Goal: Task Accomplishment & Management: Manage account settings

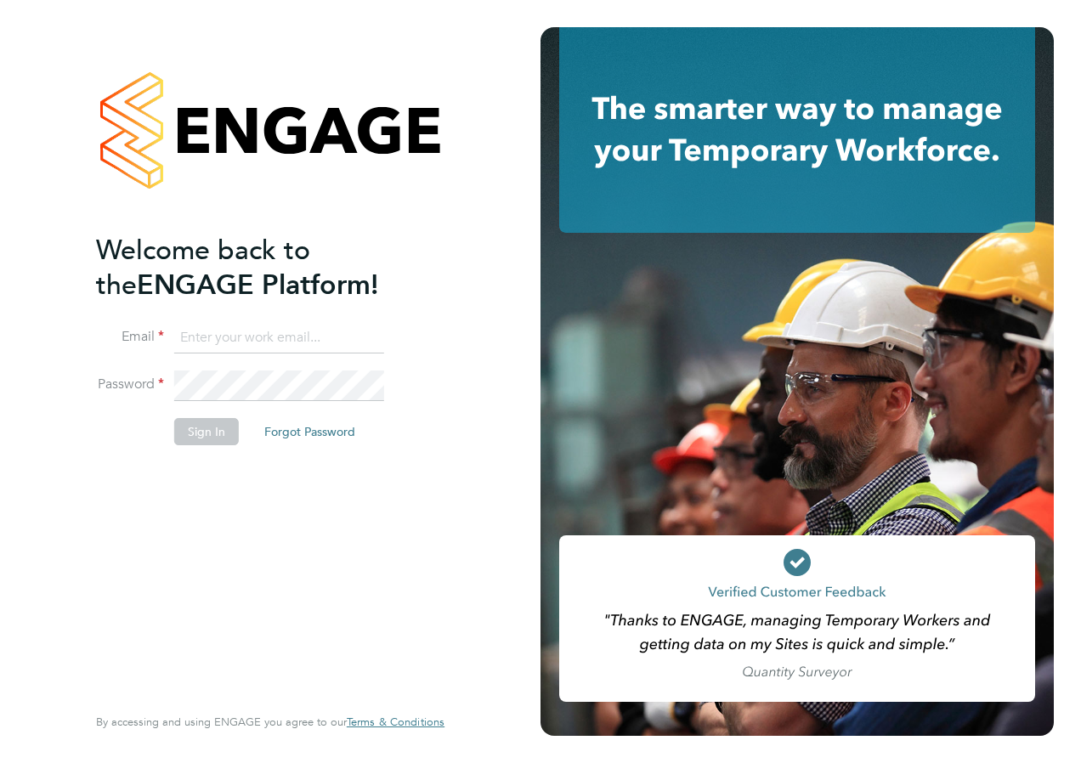
click at [293, 340] on input at bounding box center [279, 338] width 210 height 31
type input "andrew@axcis.co.uk"
click at [226, 426] on button "Sign In" at bounding box center [206, 431] width 65 height 27
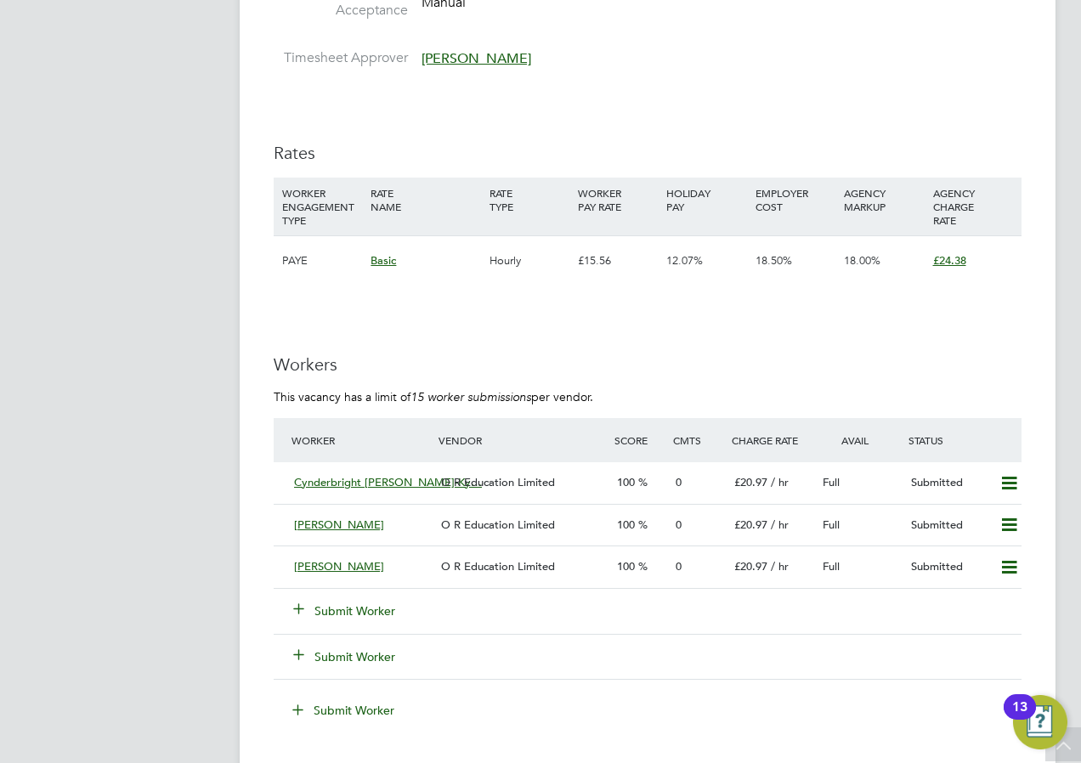
scroll to position [3145, 0]
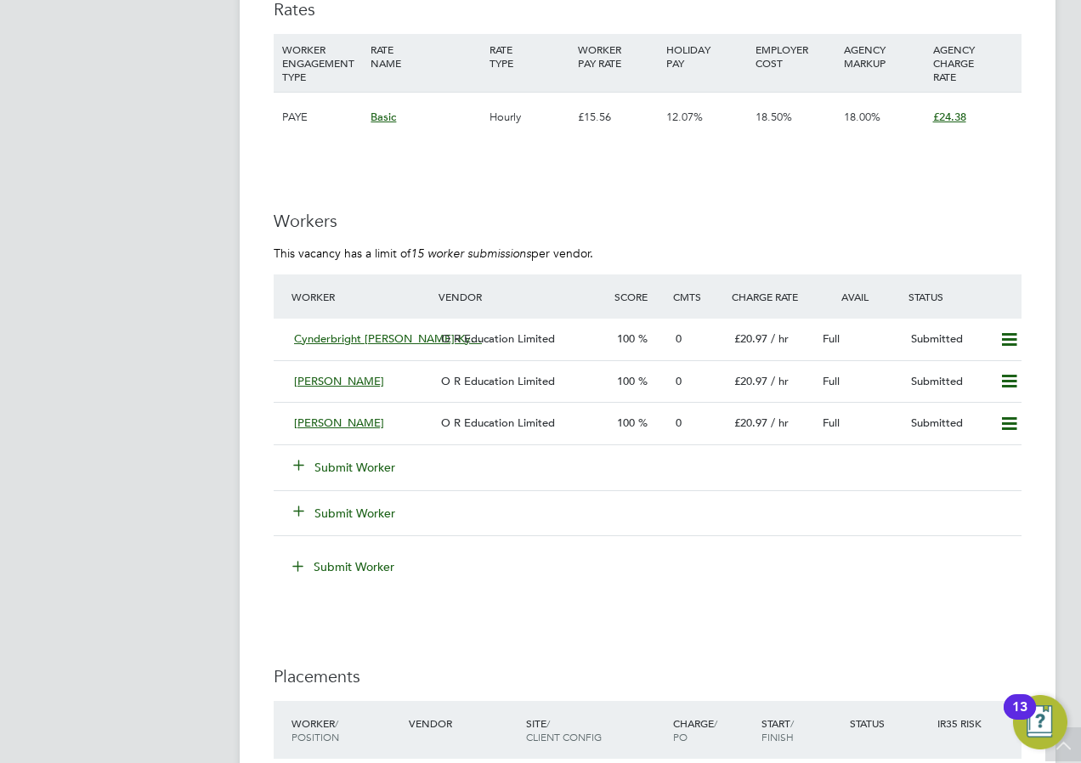
click at [355, 461] on button "Submit Worker" at bounding box center [345, 467] width 102 height 17
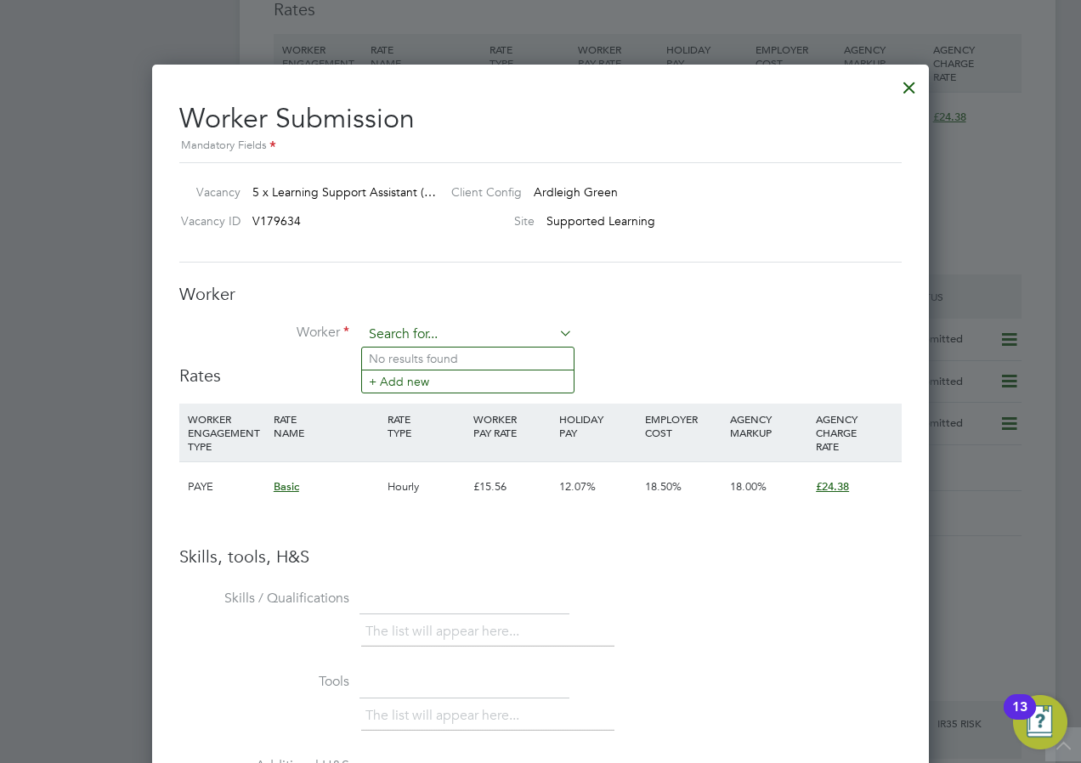
click at [415, 331] on input at bounding box center [468, 334] width 210 height 25
click at [437, 354] on b "[PERSON_NAME]" at bounding box center [477, 359] width 99 height 14
type input "Motunrayo [PERSON_NAME] (30464149)"
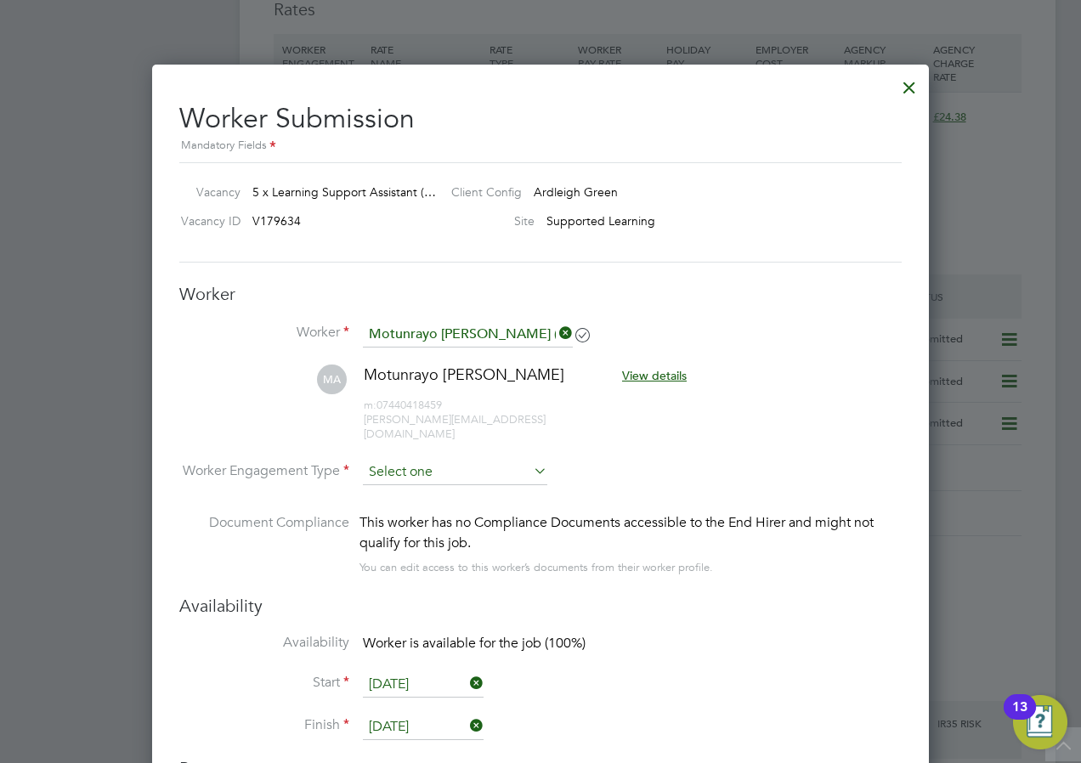
click at [494, 463] on input at bounding box center [455, 472] width 184 height 25
click at [405, 485] on li "Contract" at bounding box center [455, 482] width 186 height 22
type input "Contract"
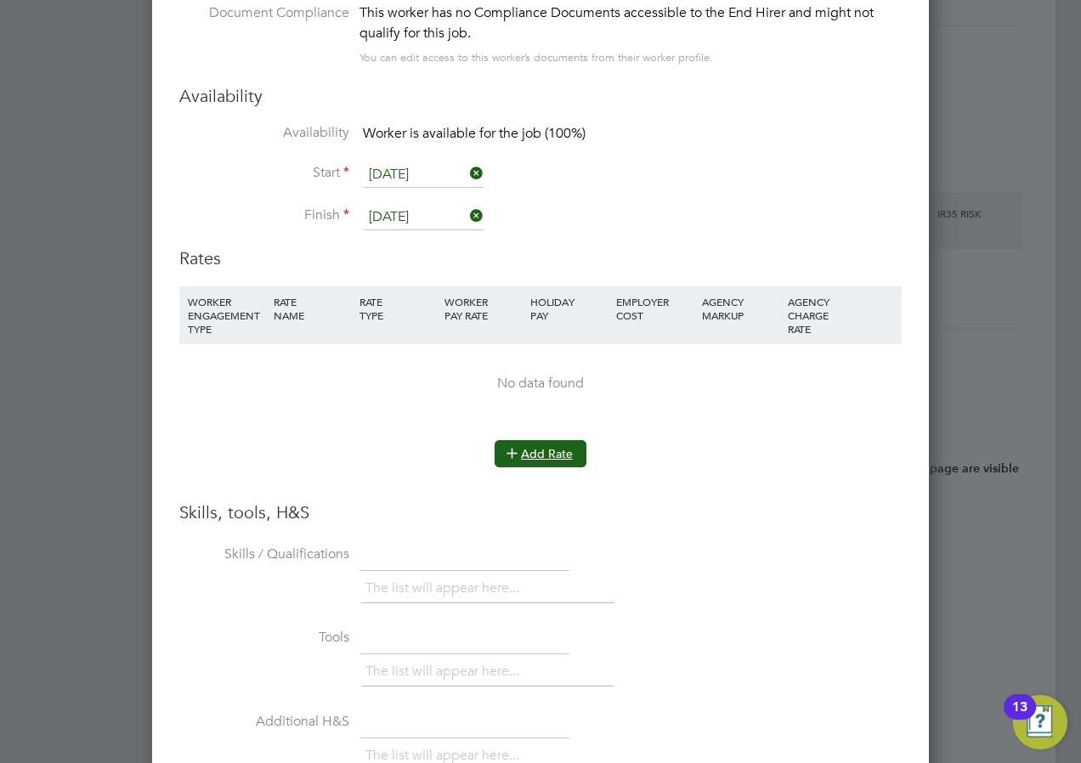
click at [551, 445] on button "Add Rate" at bounding box center [541, 453] width 92 height 27
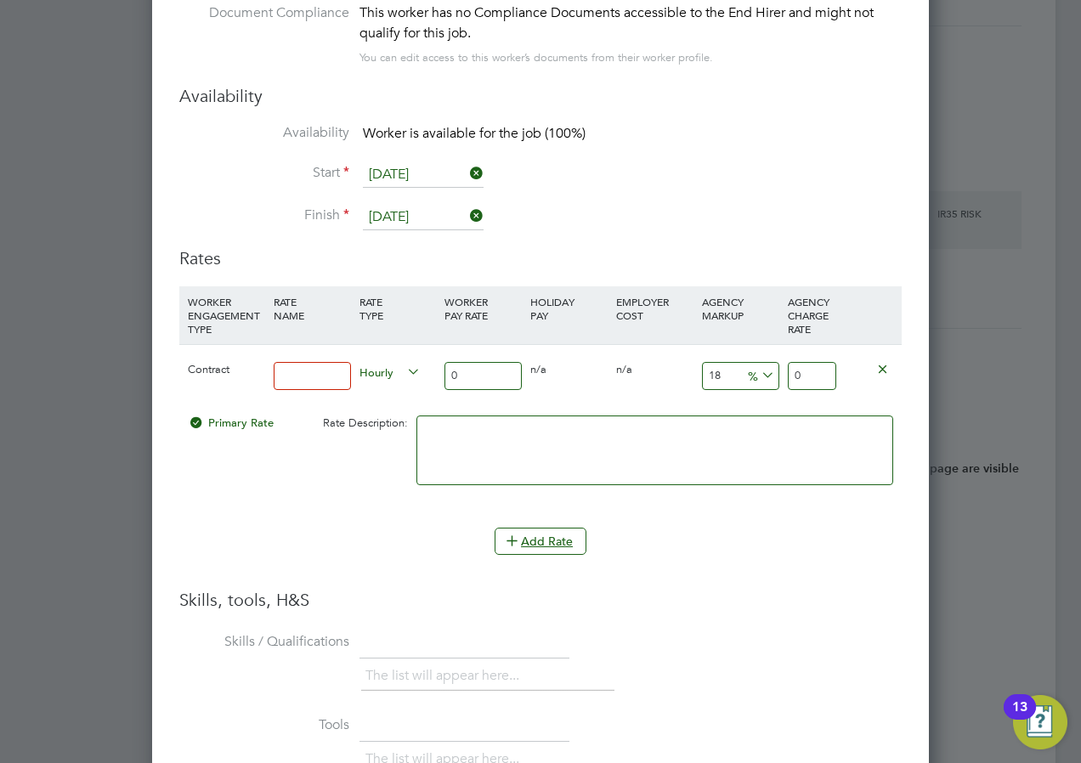
click at [298, 371] on input at bounding box center [312, 376] width 77 height 28
type input "lsa"
click at [253, 465] on div "Primary Rate Rate Description:" at bounding box center [540, 459] width 722 height 104
click at [490, 362] on input "0" at bounding box center [483, 376] width 77 height 28
type input "1"
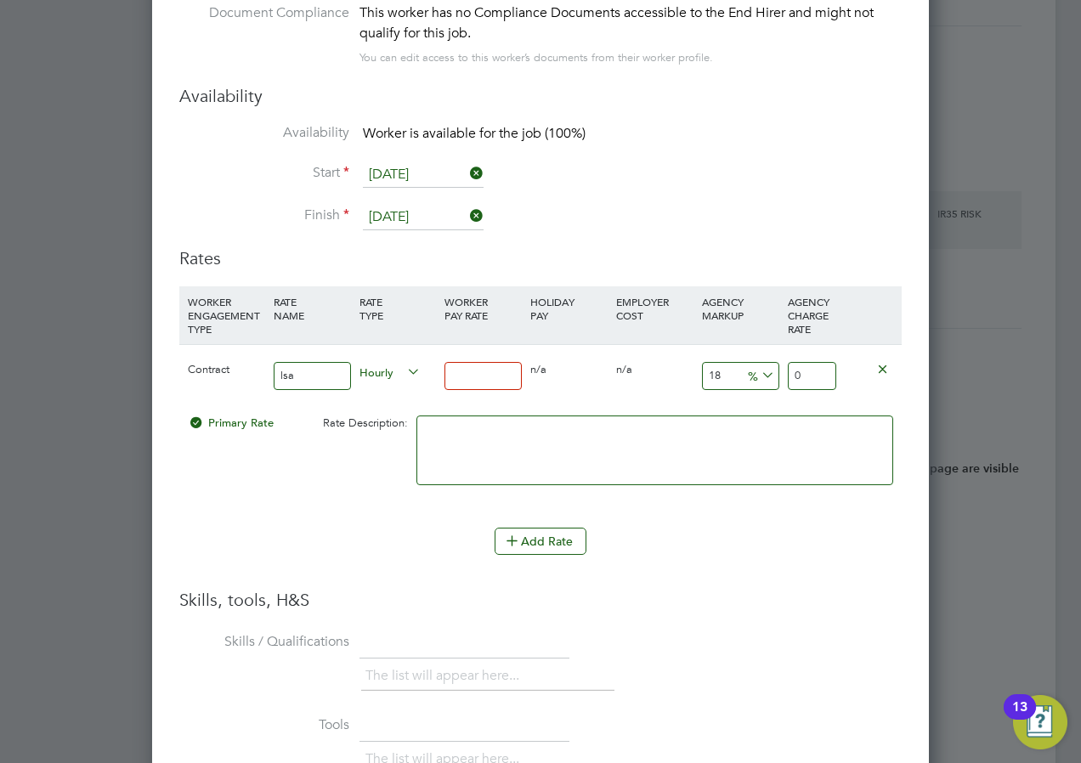
type input "1.18"
type input "16"
type input "18.88"
type input "16.1"
type input "18.998"
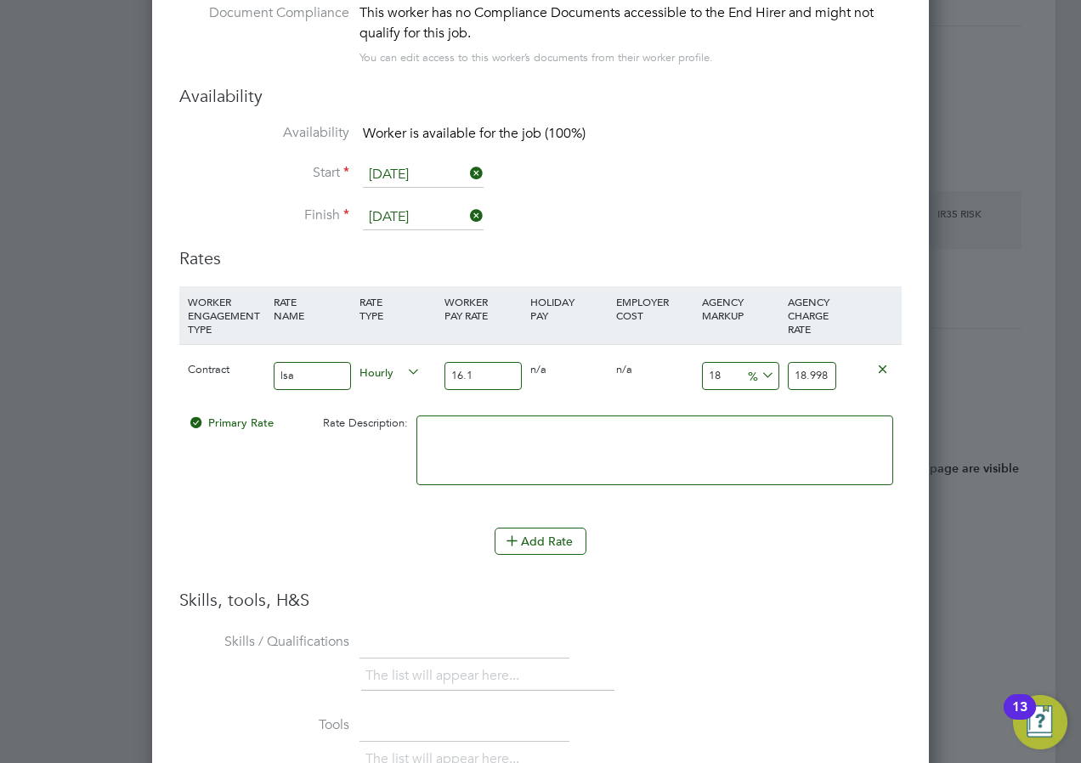
type input "16.13"
type input "19.0334"
type input "16.13"
drag, startPoint x: 731, startPoint y: 363, endPoint x: 697, endPoint y: 360, distance: 34.2
click at [698, 360] on div "18 2.9034 %" at bounding box center [741, 376] width 86 height 62
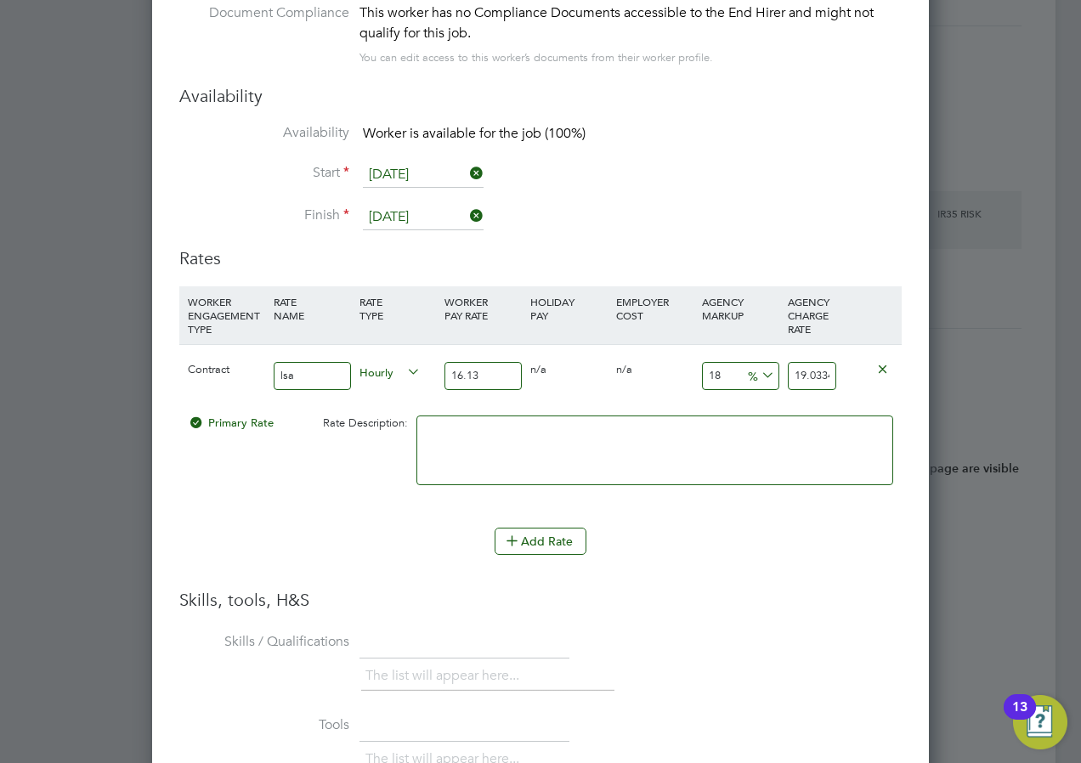
type input "3"
type input "16.6139"
type input "30"
type input "20.969"
type input "30"
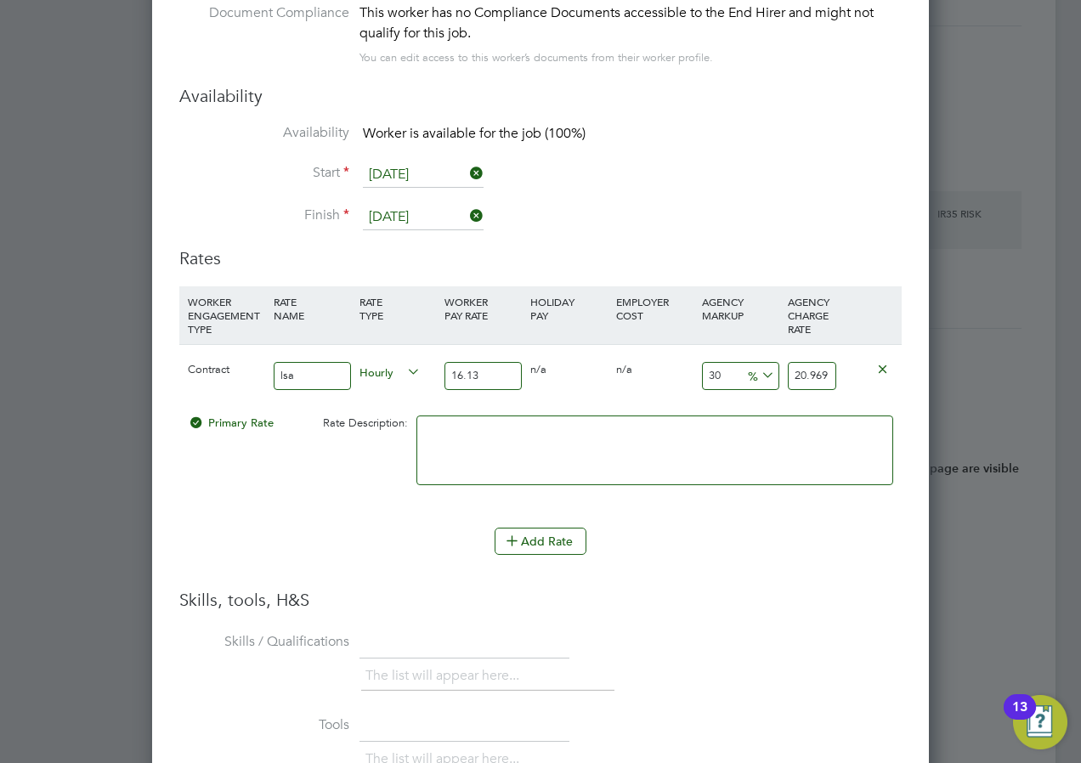
click at [697, 552] on li "Add Rate" at bounding box center [540, 550] width 722 height 44
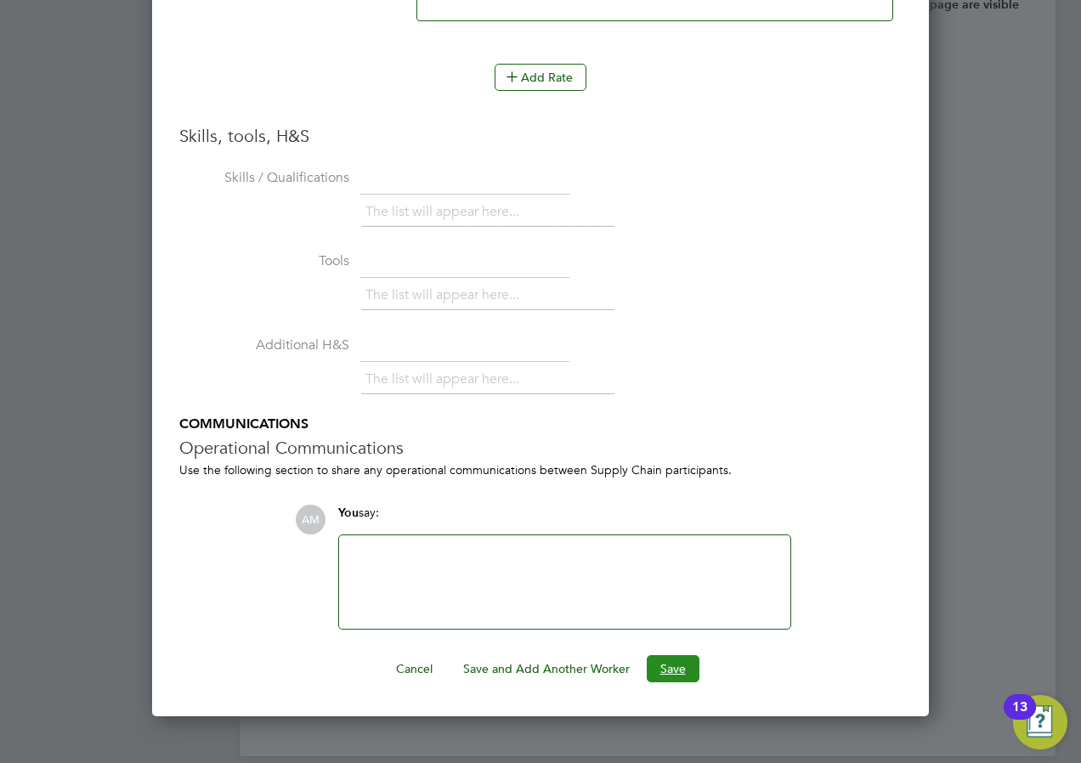
click at [680, 660] on button "Save" at bounding box center [673, 668] width 53 height 27
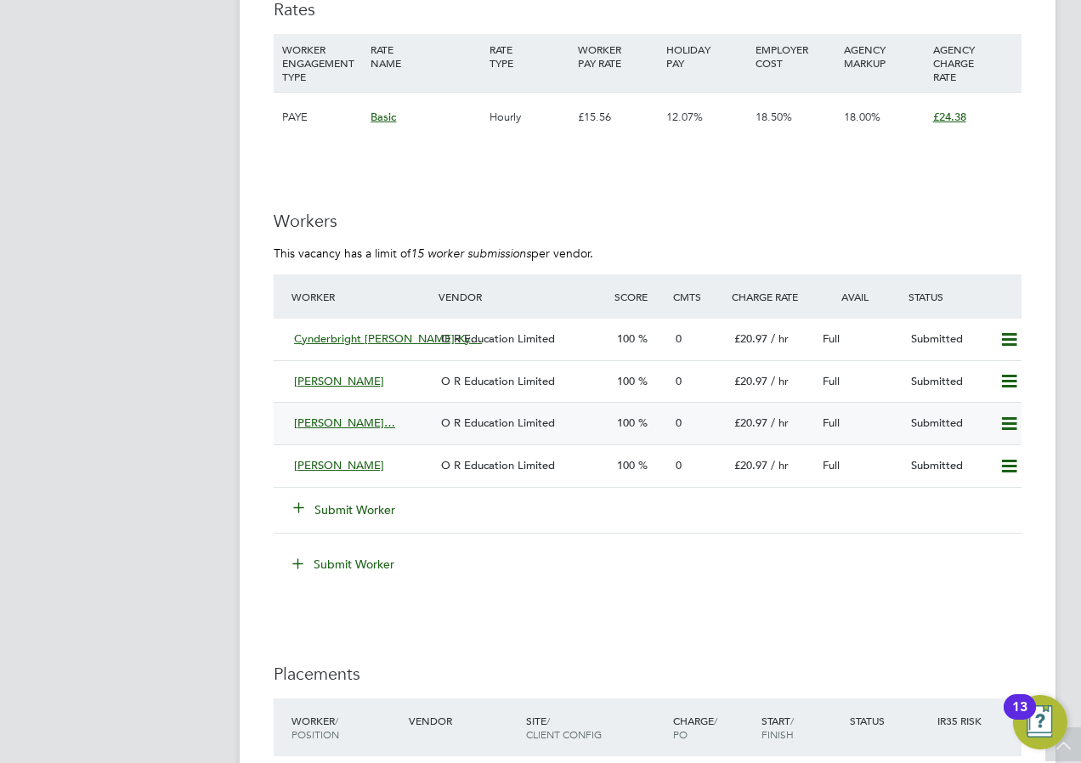
click at [395, 420] on span "[PERSON_NAME]…" at bounding box center [344, 423] width 101 height 14
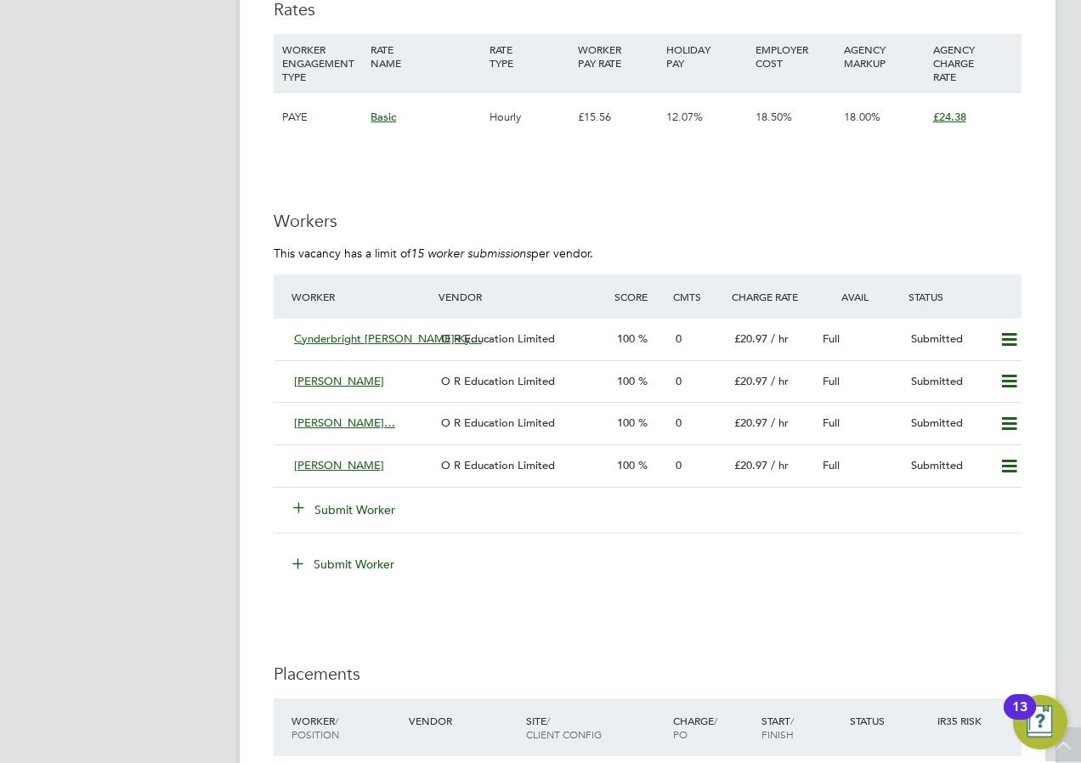
click at [341, 426] on span "[PERSON_NAME]…" at bounding box center [344, 423] width 101 height 14
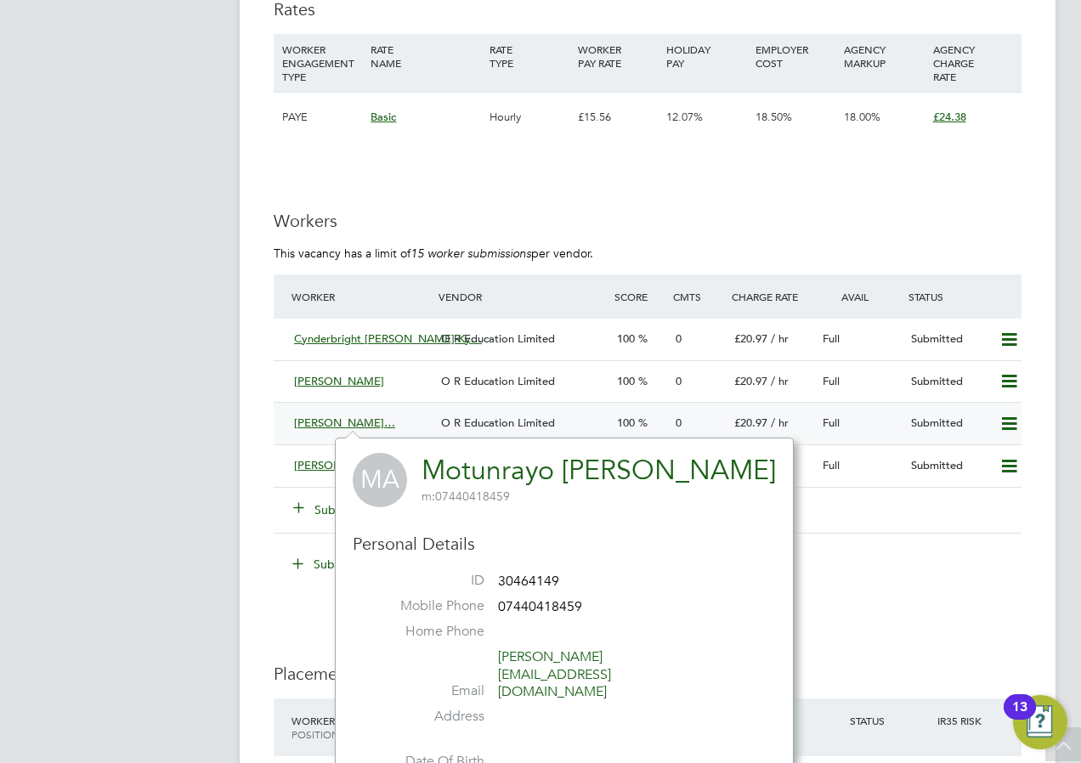
click at [362, 422] on span "[PERSON_NAME]…" at bounding box center [344, 423] width 101 height 14
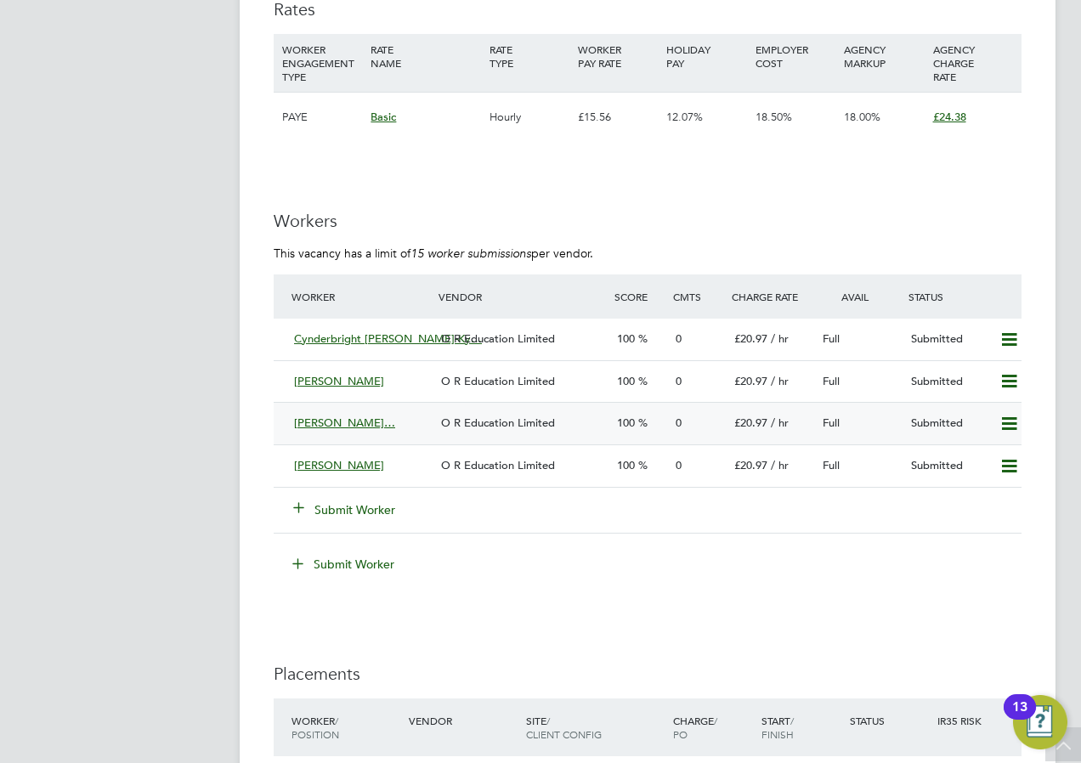
click at [404, 415] on div "[PERSON_NAME]…" at bounding box center [360, 424] width 147 height 28
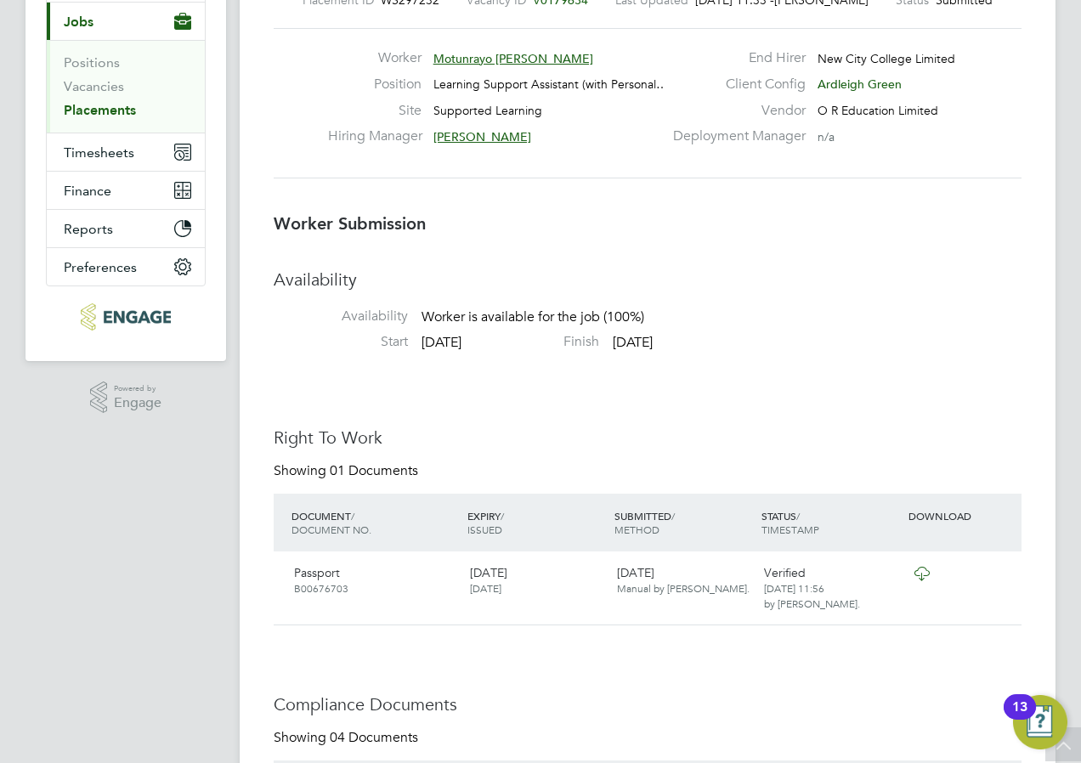
scroll to position [680, 0]
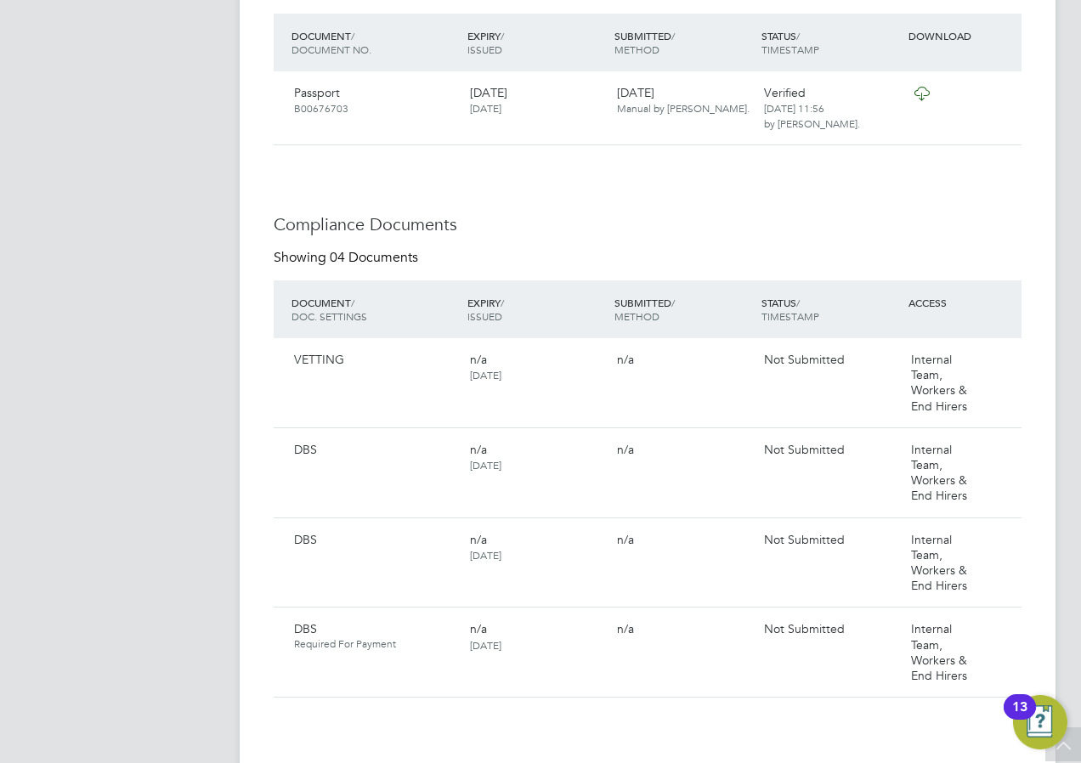
click at [376, 231] on h3 "Compliance Documents" at bounding box center [648, 224] width 748 height 22
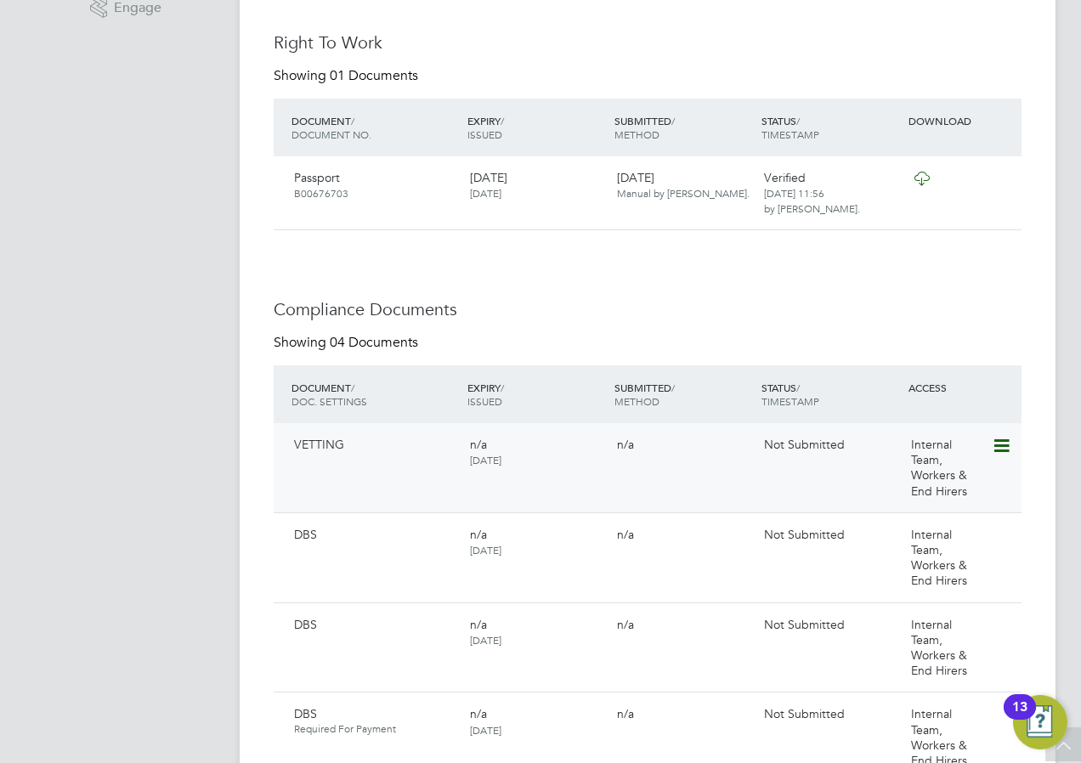
scroll to position [0, 0]
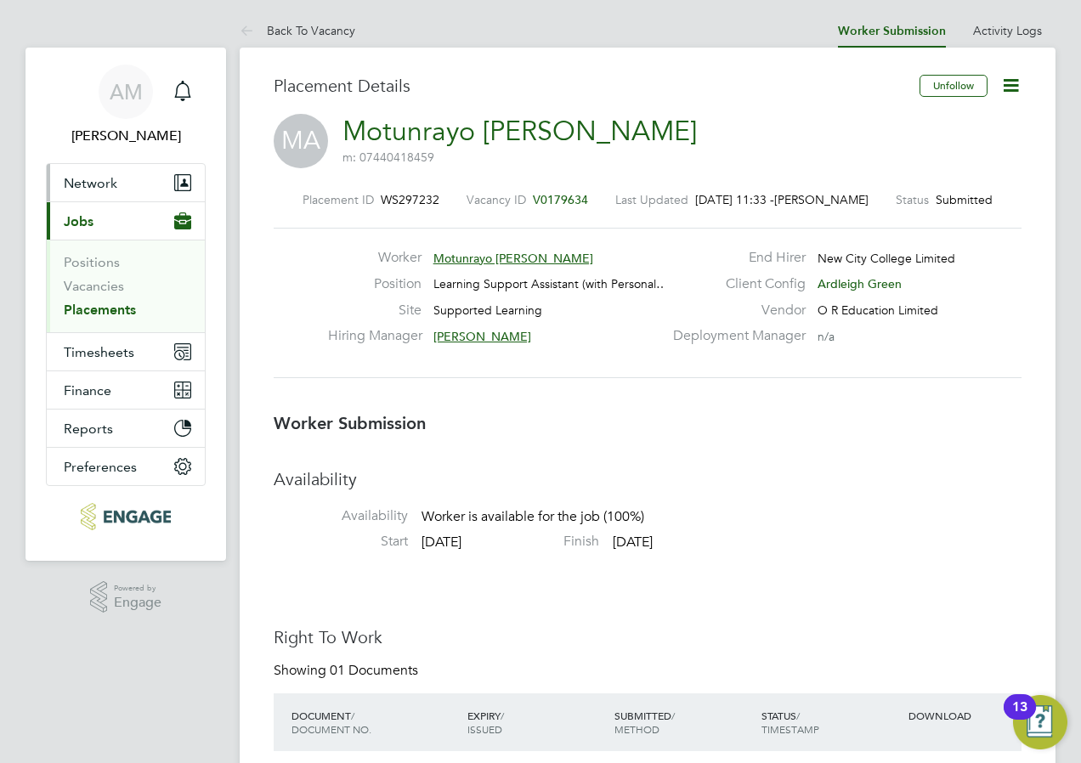
click at [82, 193] on button "Network" at bounding box center [126, 182] width 158 height 37
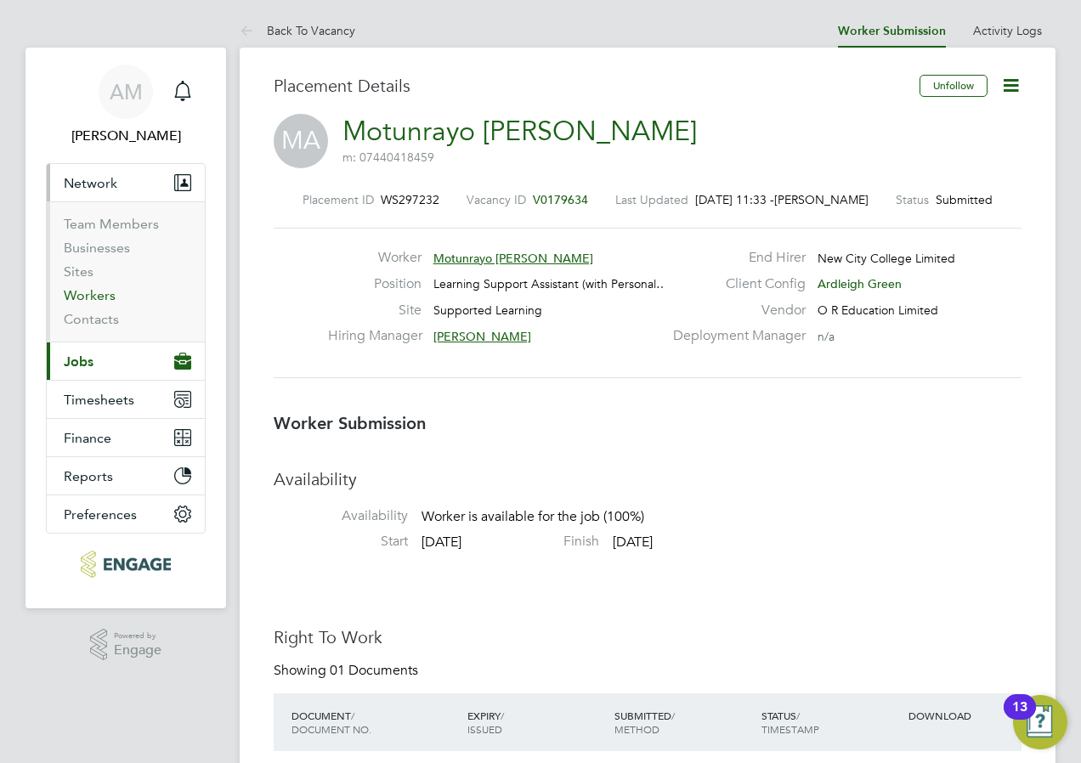
click at [105, 289] on link "Workers" at bounding box center [90, 295] width 52 height 16
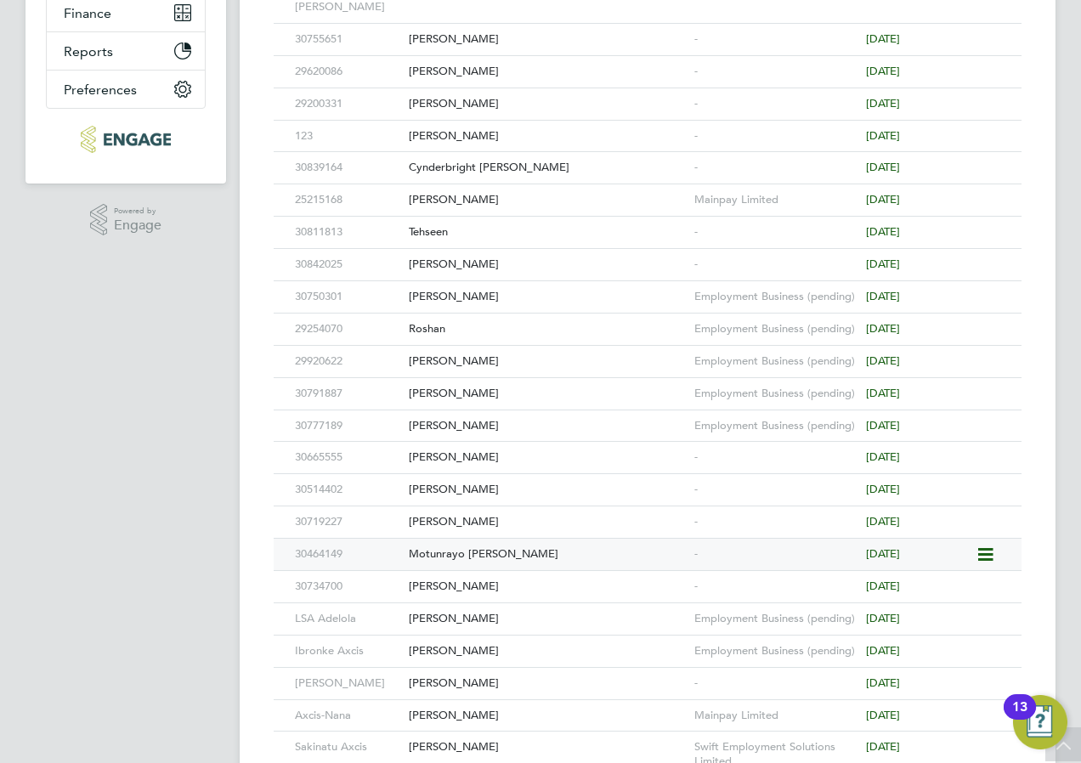
click at [473, 547] on div "Motunrayo [PERSON_NAME]" at bounding box center [548, 554] width 286 height 31
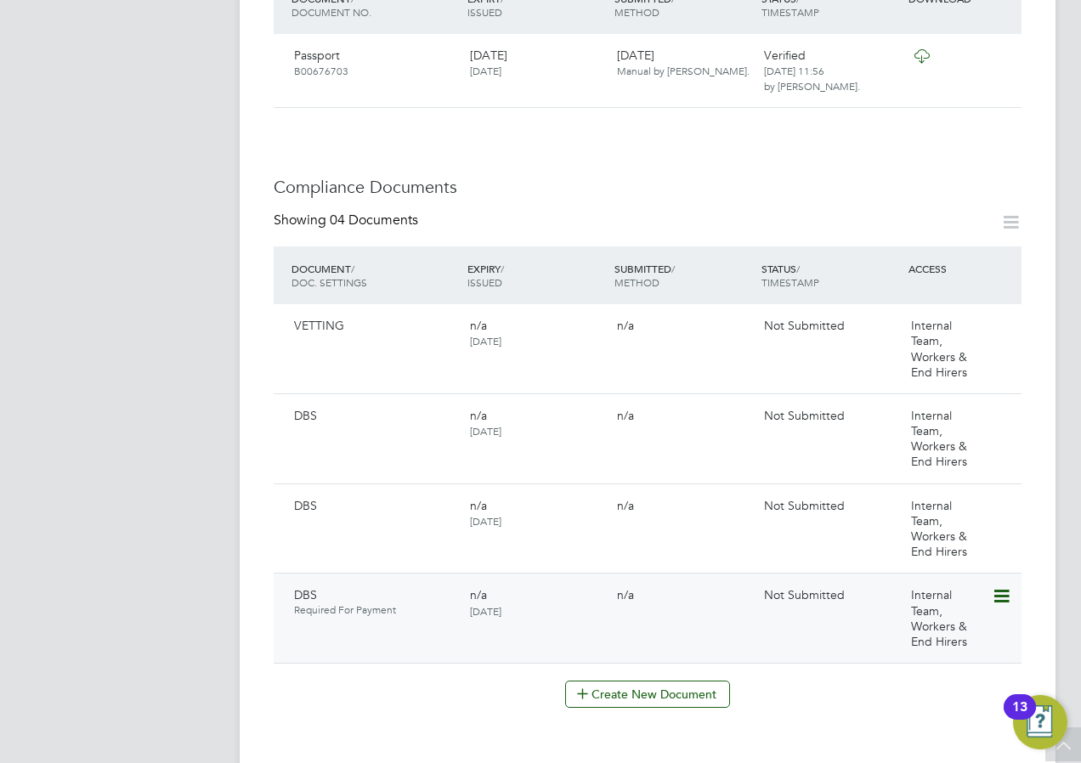
scroll to position [680, 0]
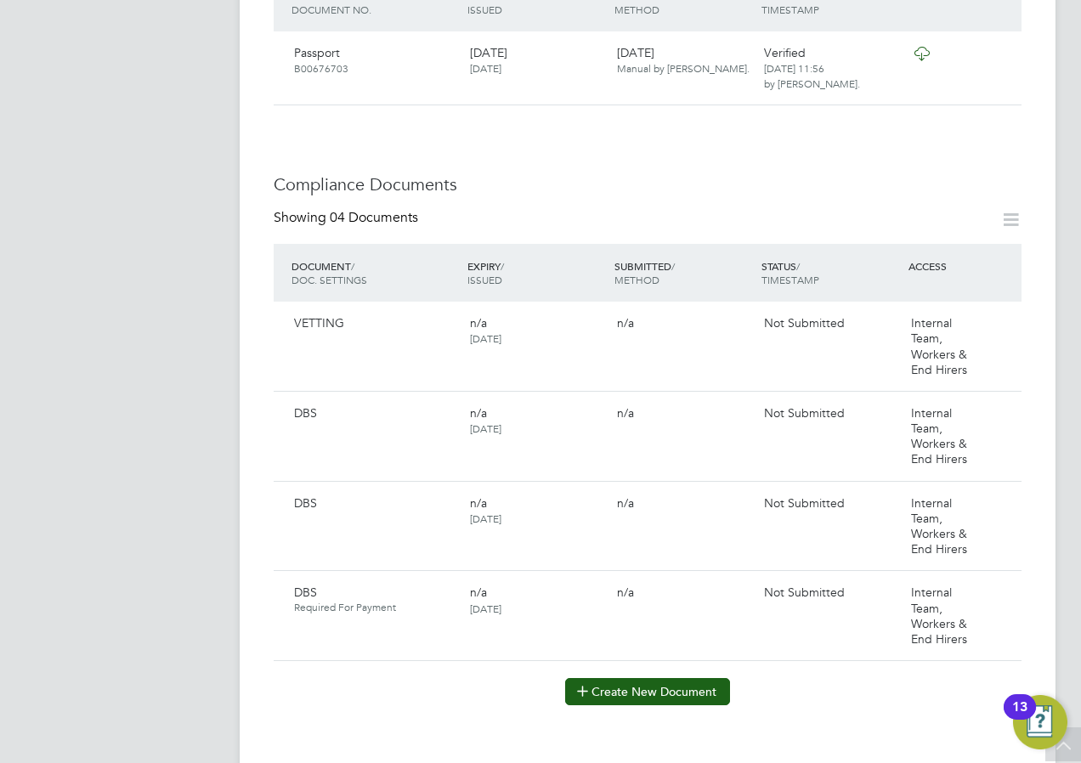
click at [620, 678] on button "Create New Document" at bounding box center [647, 691] width 165 height 27
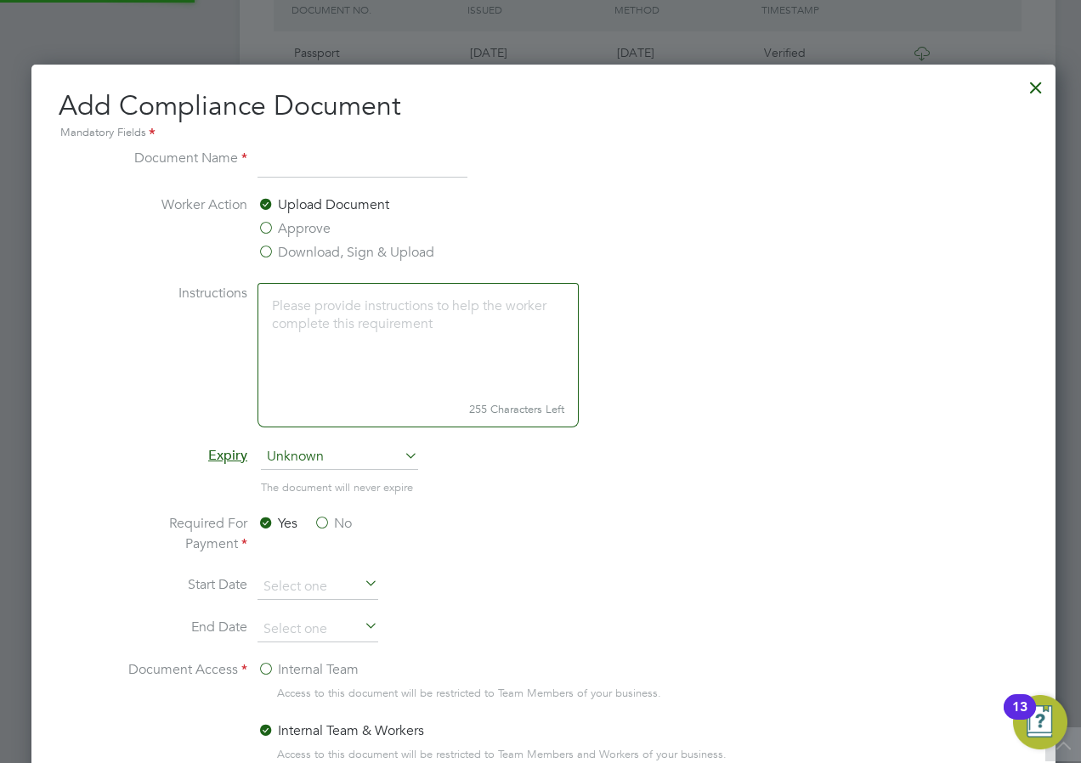
scroll to position [892, 1031]
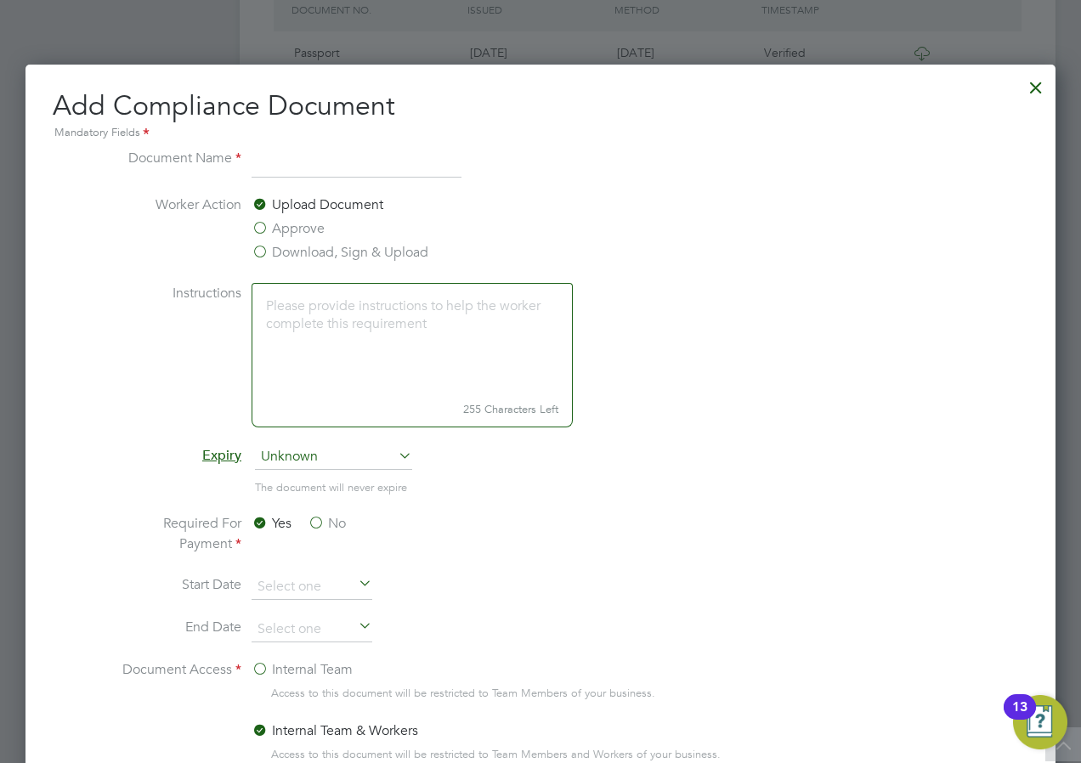
click at [282, 170] on input at bounding box center [357, 163] width 210 height 31
type input "updated vetting"
click at [321, 259] on label "Download, Sign & Upload" at bounding box center [340, 252] width 177 height 20
click at [0, 0] on input "Download, Sign & Upload" at bounding box center [0, 0] width 0 height 0
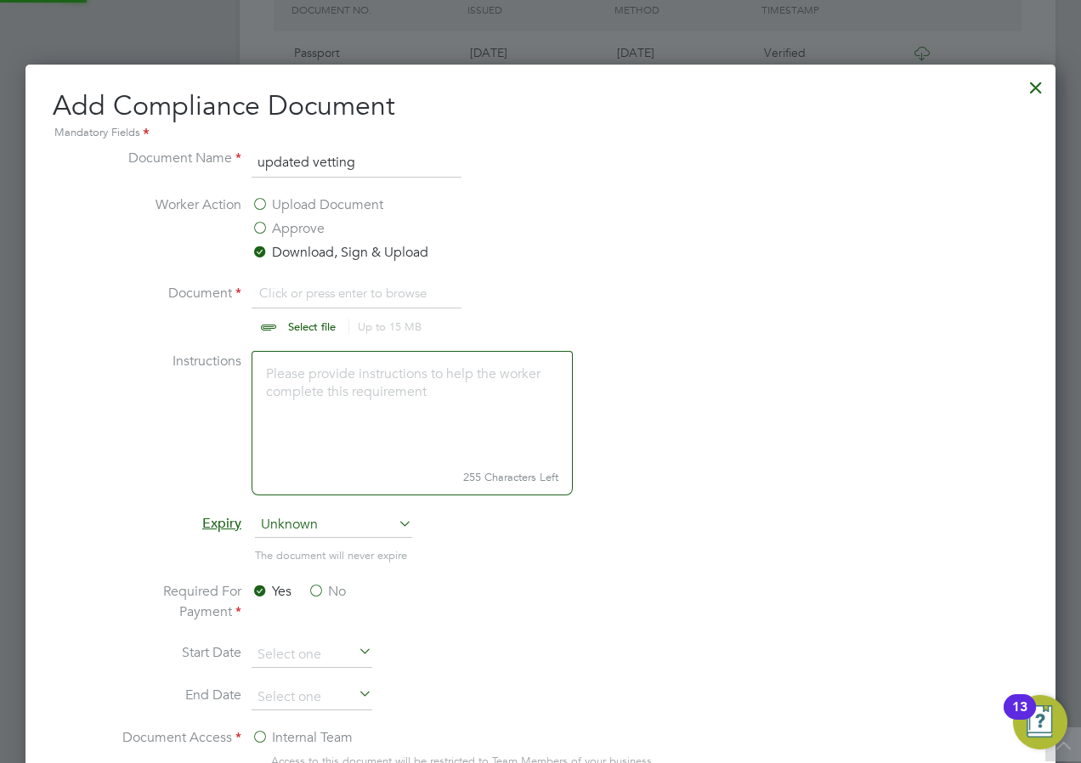
scroll to position [25, 211]
click at [314, 326] on input "file" at bounding box center [328, 308] width 267 height 51
type input "C:\fakepath\NCC+form+Deborah.docx"
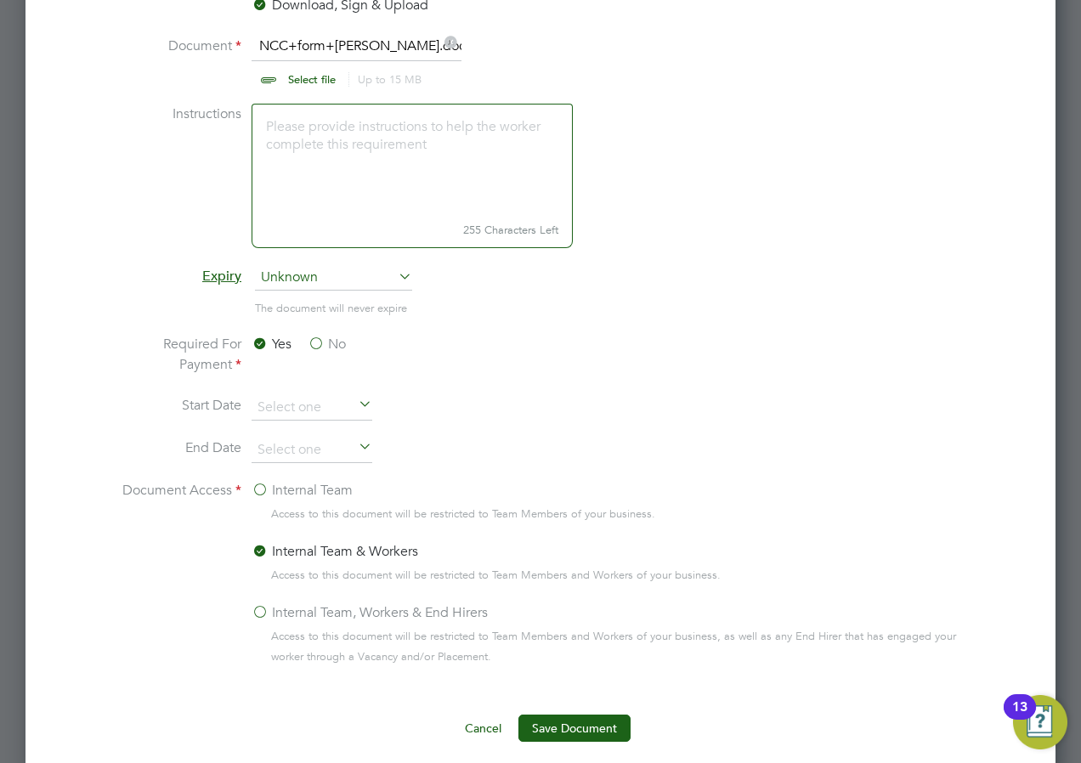
scroll to position [935, 0]
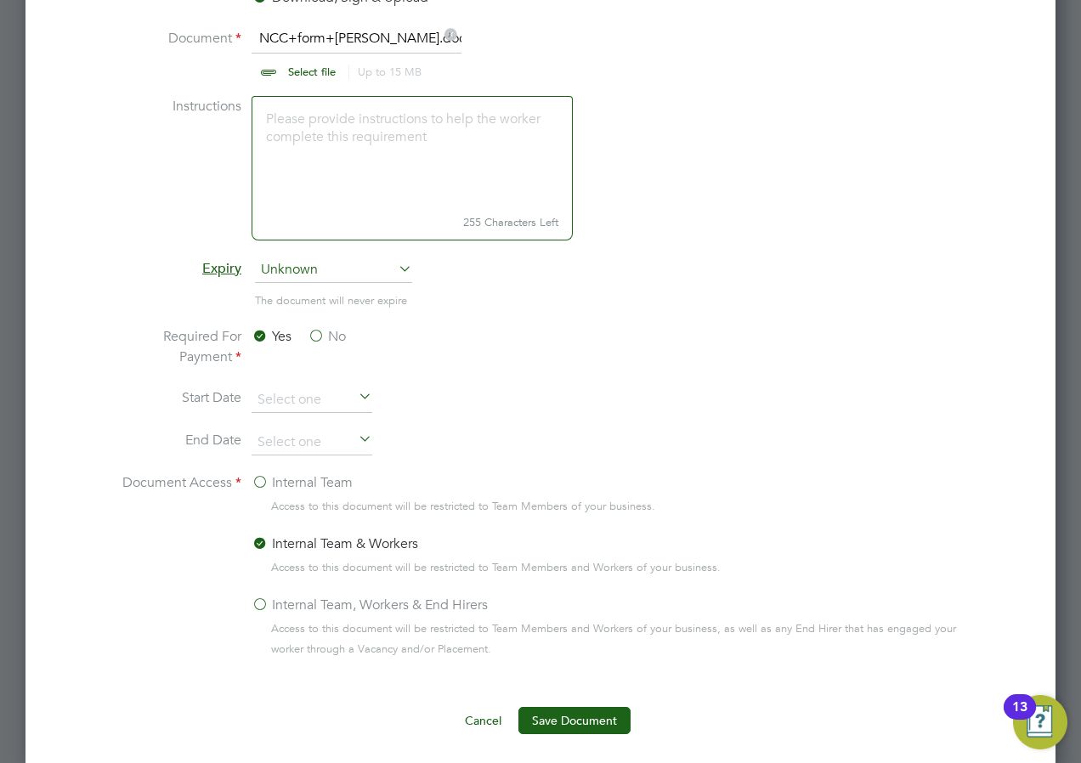
click at [314, 339] on label "No" at bounding box center [327, 336] width 38 height 20
click at [0, 0] on input "No" at bounding box center [0, 0] width 0 height 0
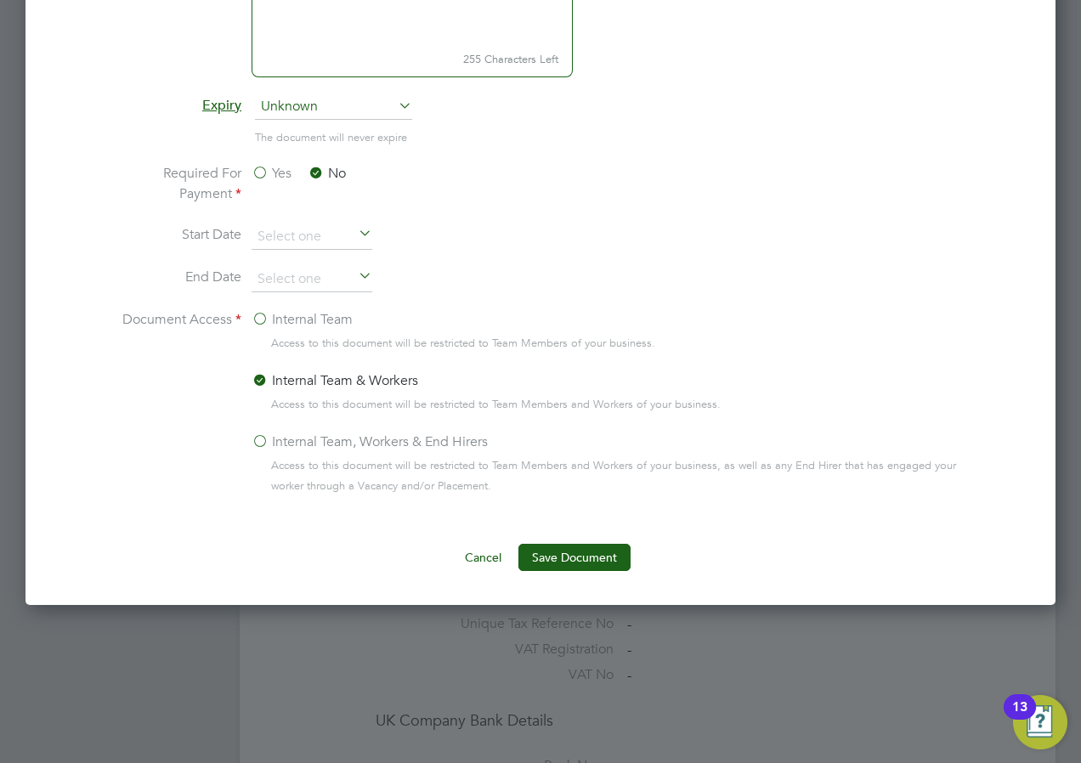
scroll to position [1105, 0]
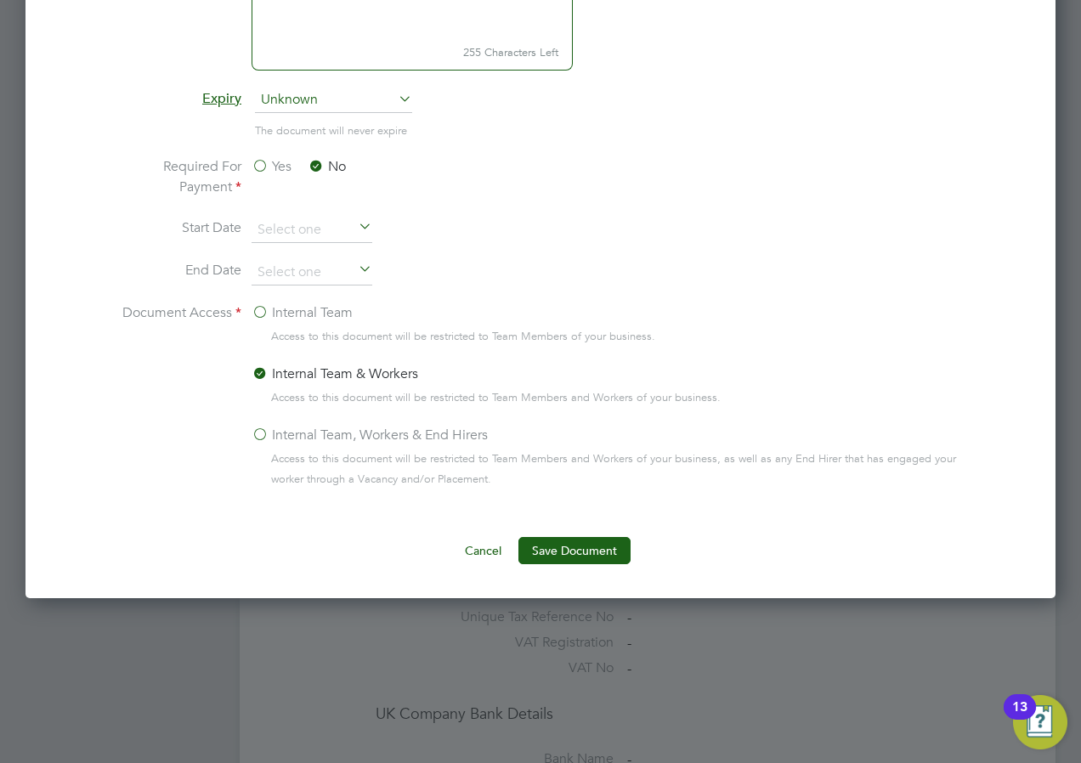
click at [297, 438] on label "Internal Team, Workers & End Hirers" at bounding box center [370, 435] width 236 height 20
click at [0, 0] on input "Internal Team, Workers & End Hirers" at bounding box center [0, 0] width 0 height 0
click at [593, 554] on button "Save Document" at bounding box center [574, 550] width 112 height 27
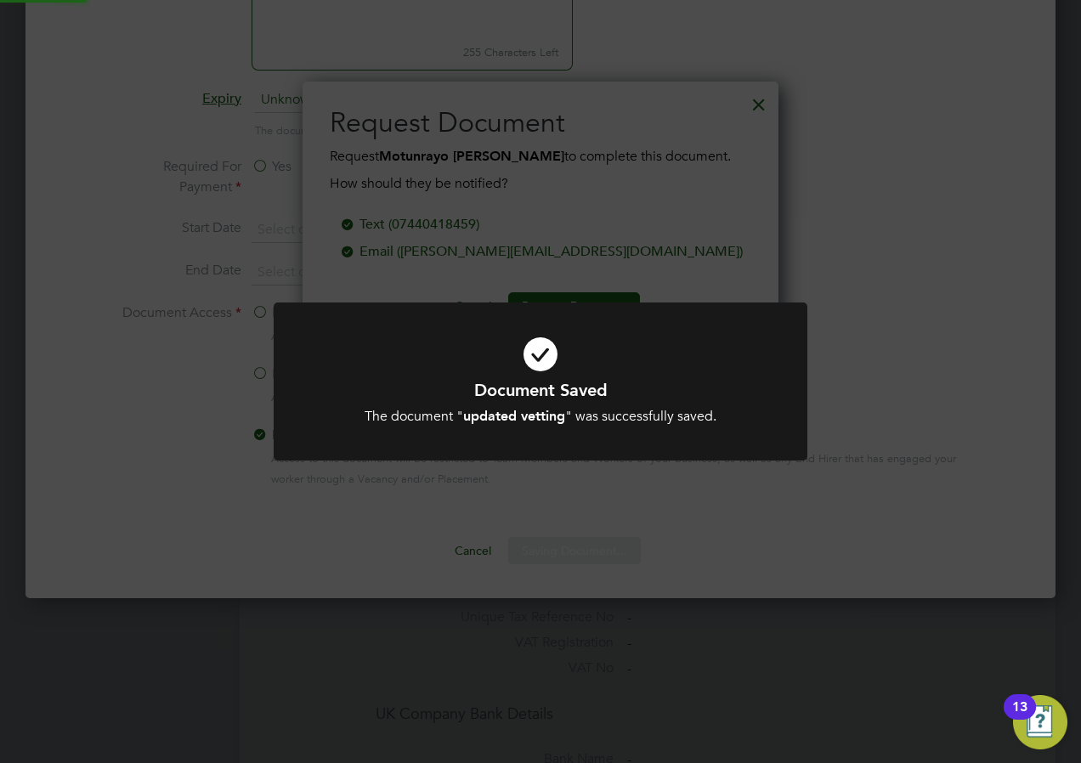
scroll to position [273, 477]
click at [560, 303] on div at bounding box center [541, 382] width 534 height 159
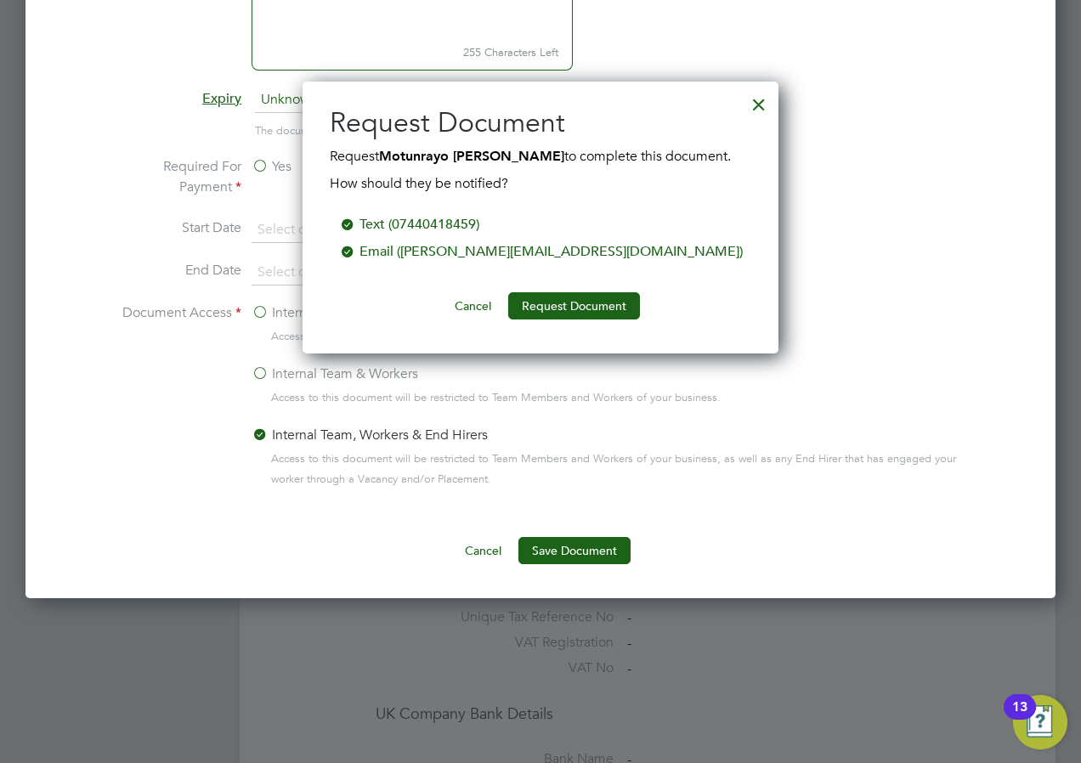
click at [560, 303] on button "Request Document" at bounding box center [574, 305] width 132 height 27
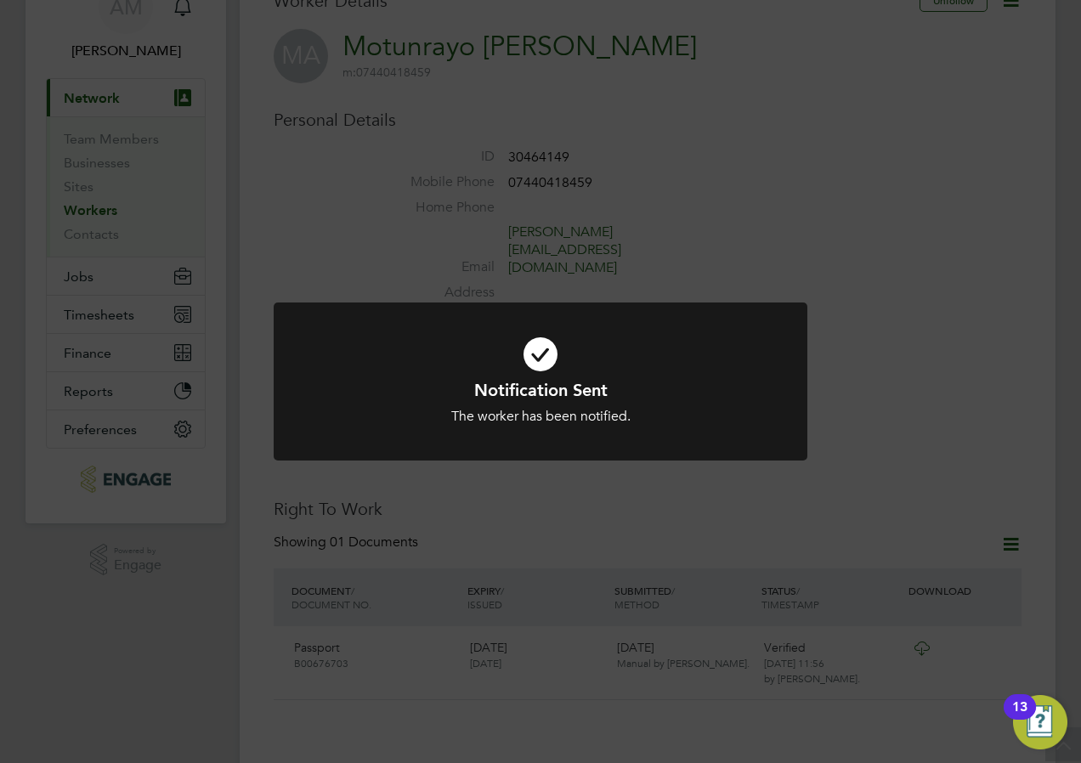
scroll to position [0, 0]
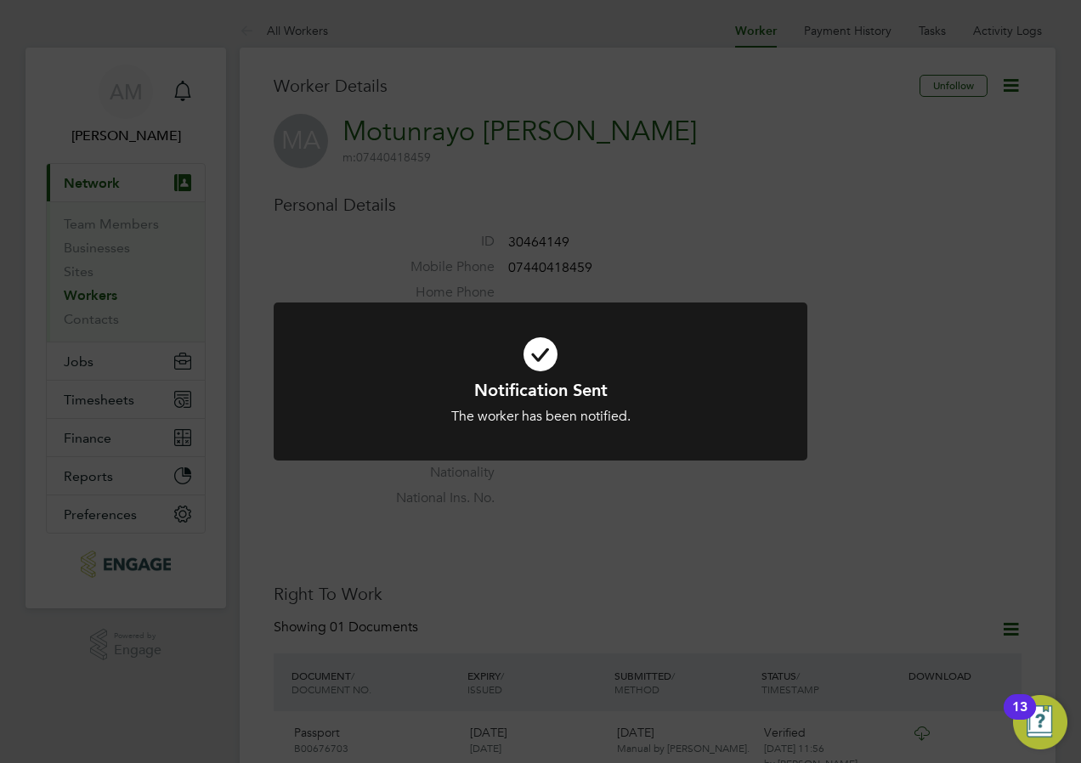
click at [897, 227] on div "Notification Sent The worker has been notified. Cancel Okay" at bounding box center [540, 381] width 1081 height 763
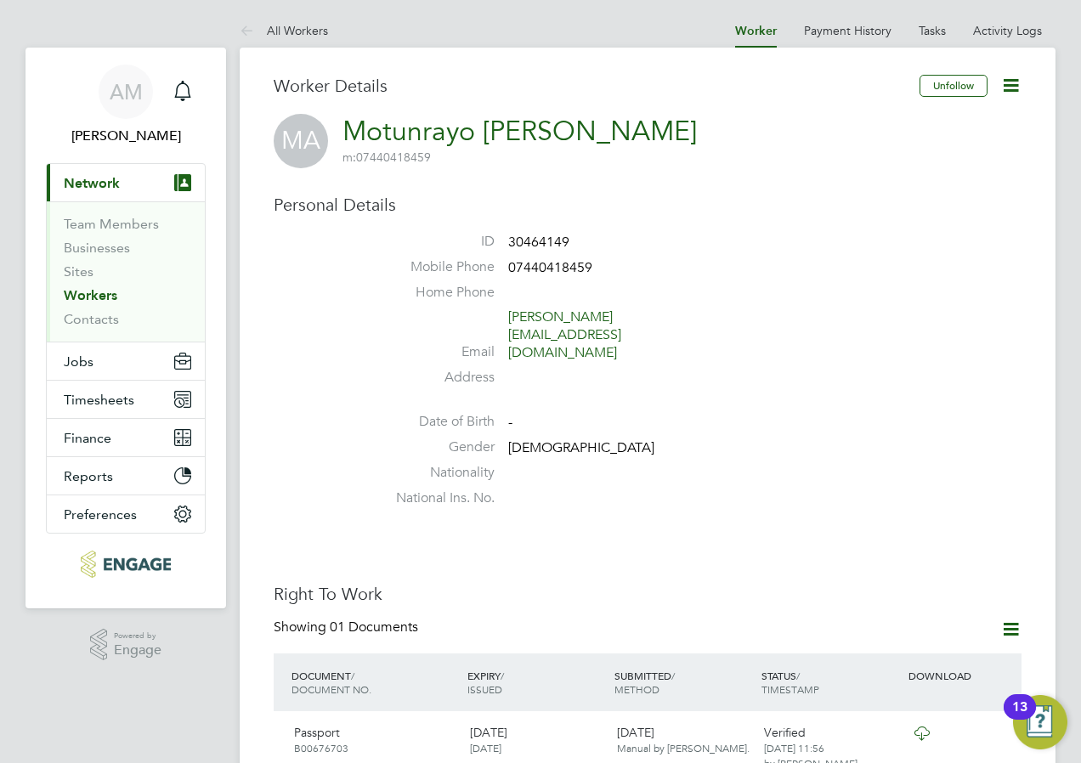
click at [1013, 85] on icon at bounding box center [1010, 85] width 21 height 21
